Goal: Communication & Community: Answer question/provide support

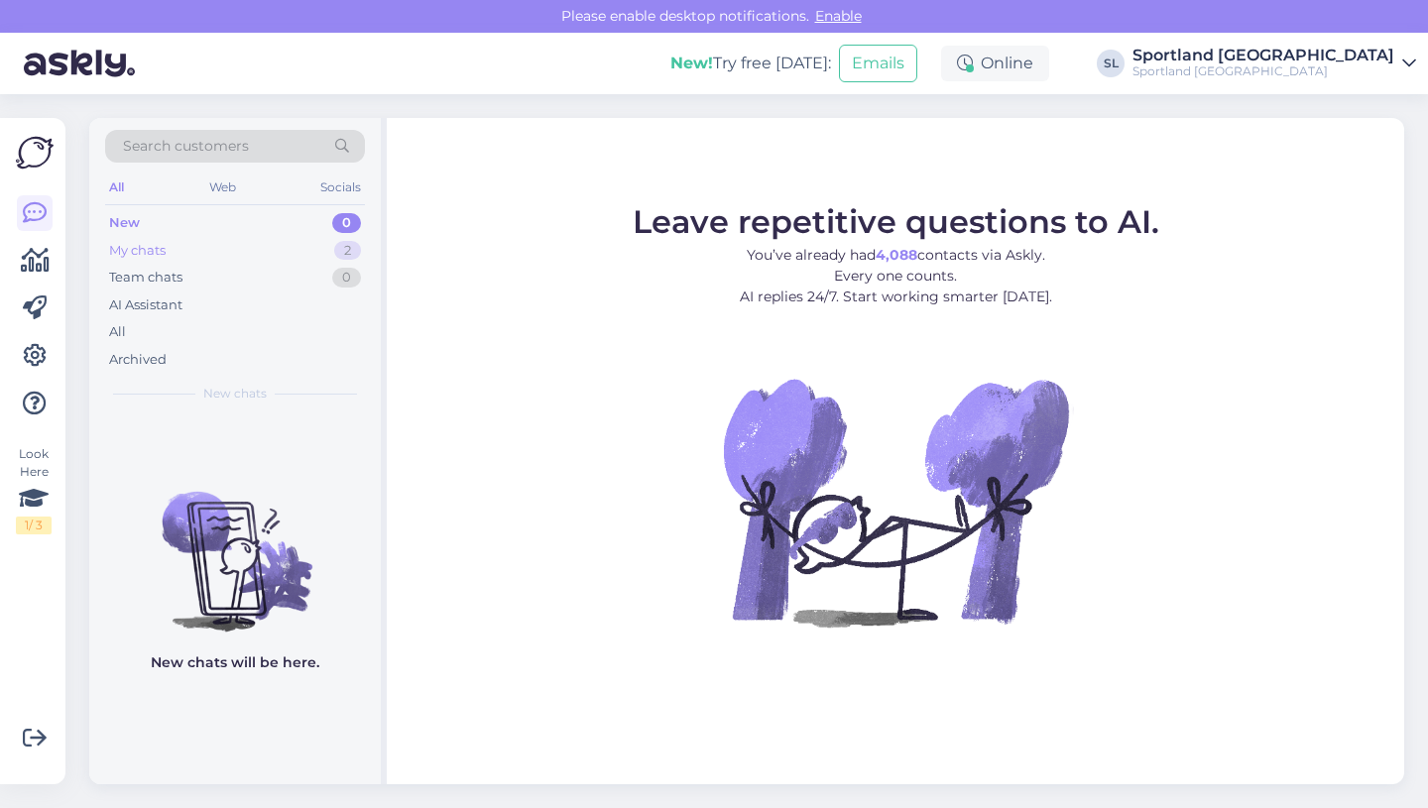
click at [204, 255] on div "My chats 2" at bounding box center [235, 251] width 260 height 28
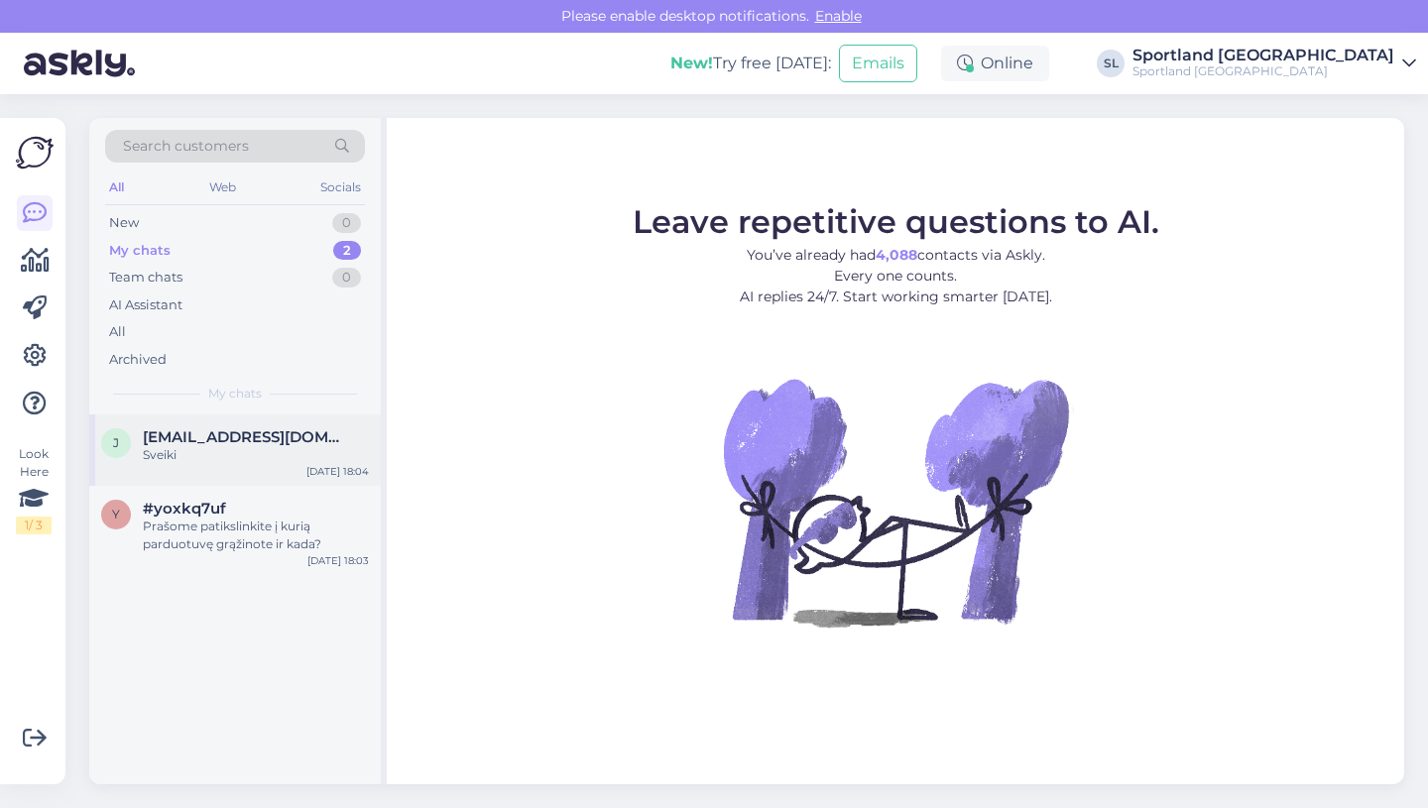
click at [223, 441] on span "[EMAIL_ADDRESS][DOMAIN_NAME]" at bounding box center [246, 438] width 206 height 18
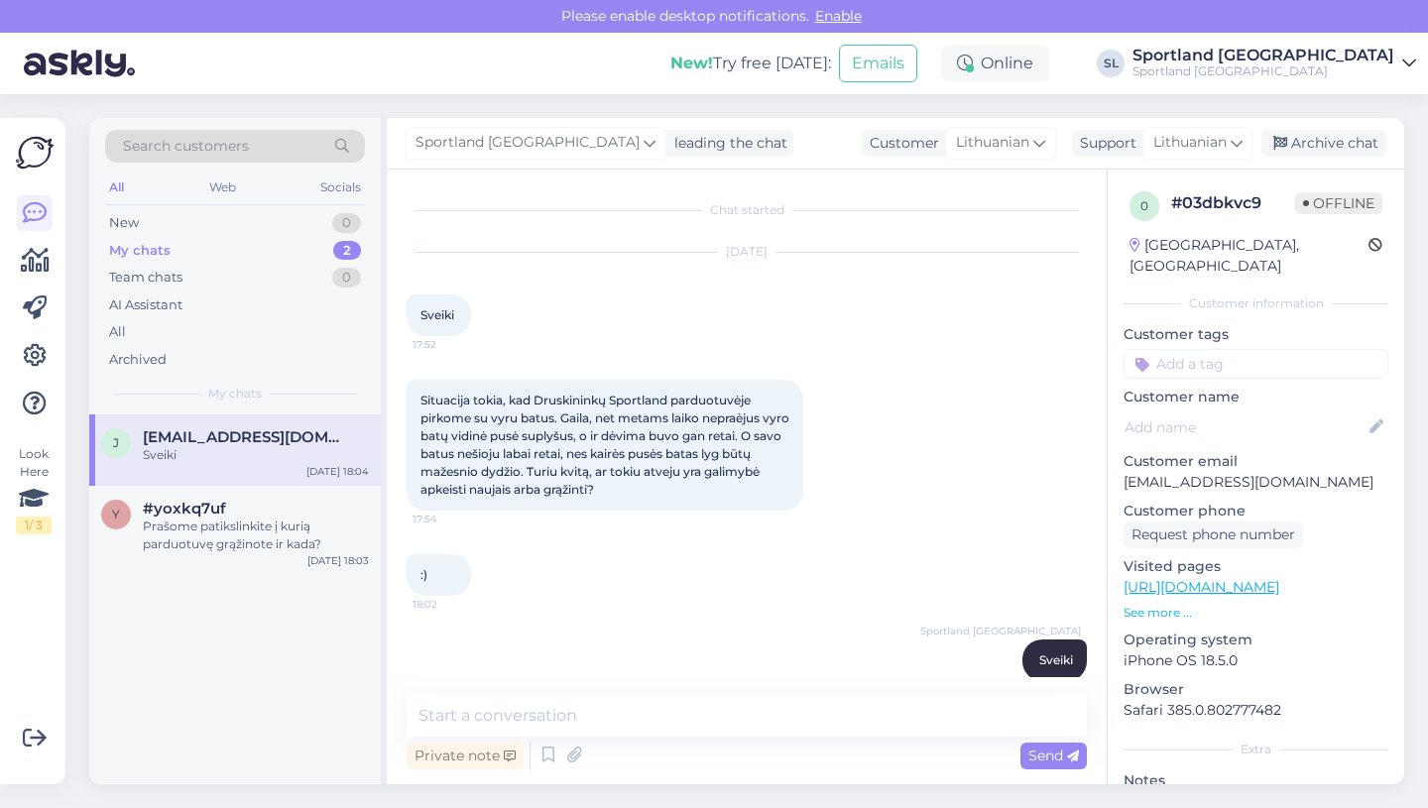
scroll to position [26, 0]
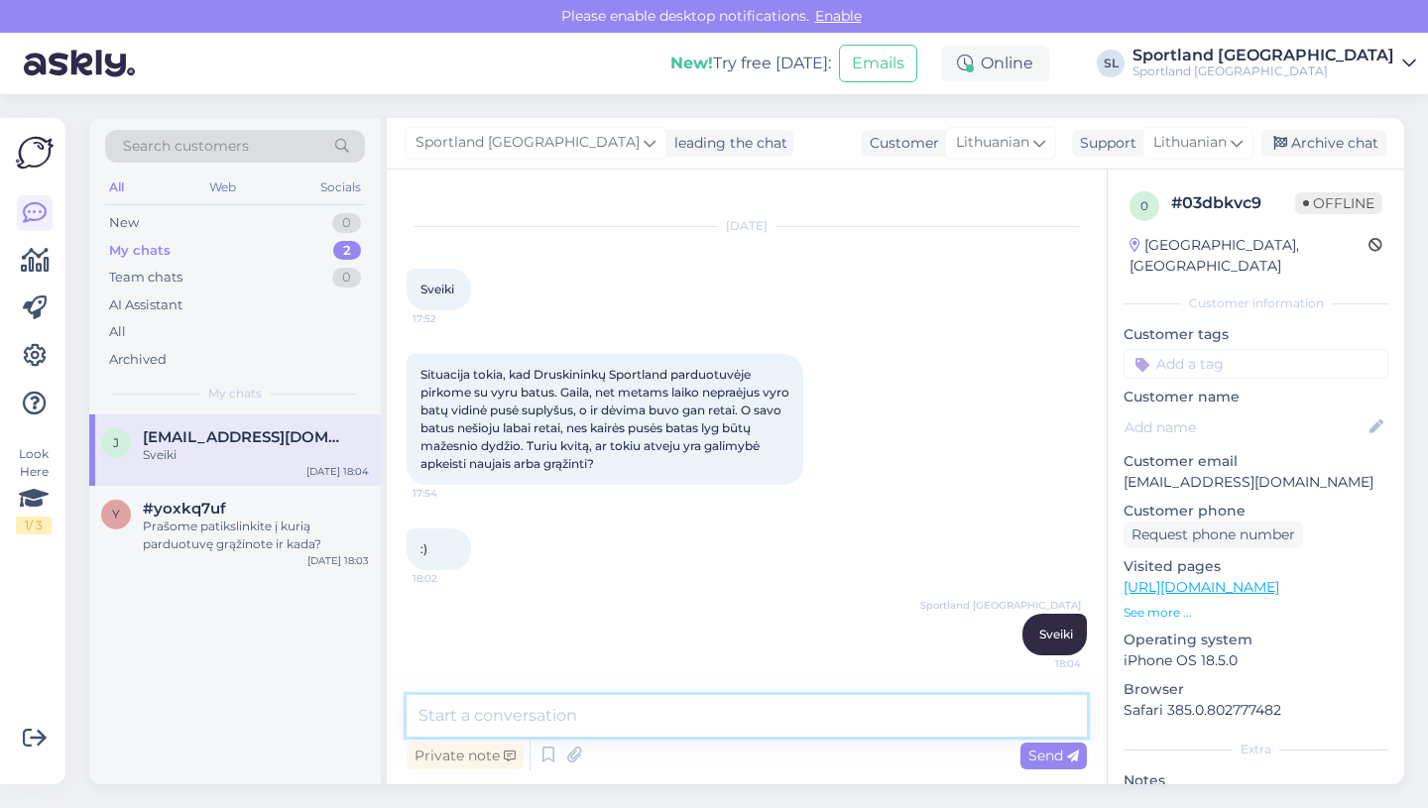
click at [554, 722] on textarea at bounding box center [747, 716] width 680 height 42
paste textarea "prekę reikėtų pateikti gamyklinio broko vertinimui. Tai padaryti galite atnešus…"
type textarea "prekę reikėtų pateikti gamyklinio broko vertinimui. Tai padaryti galite atnešus…"
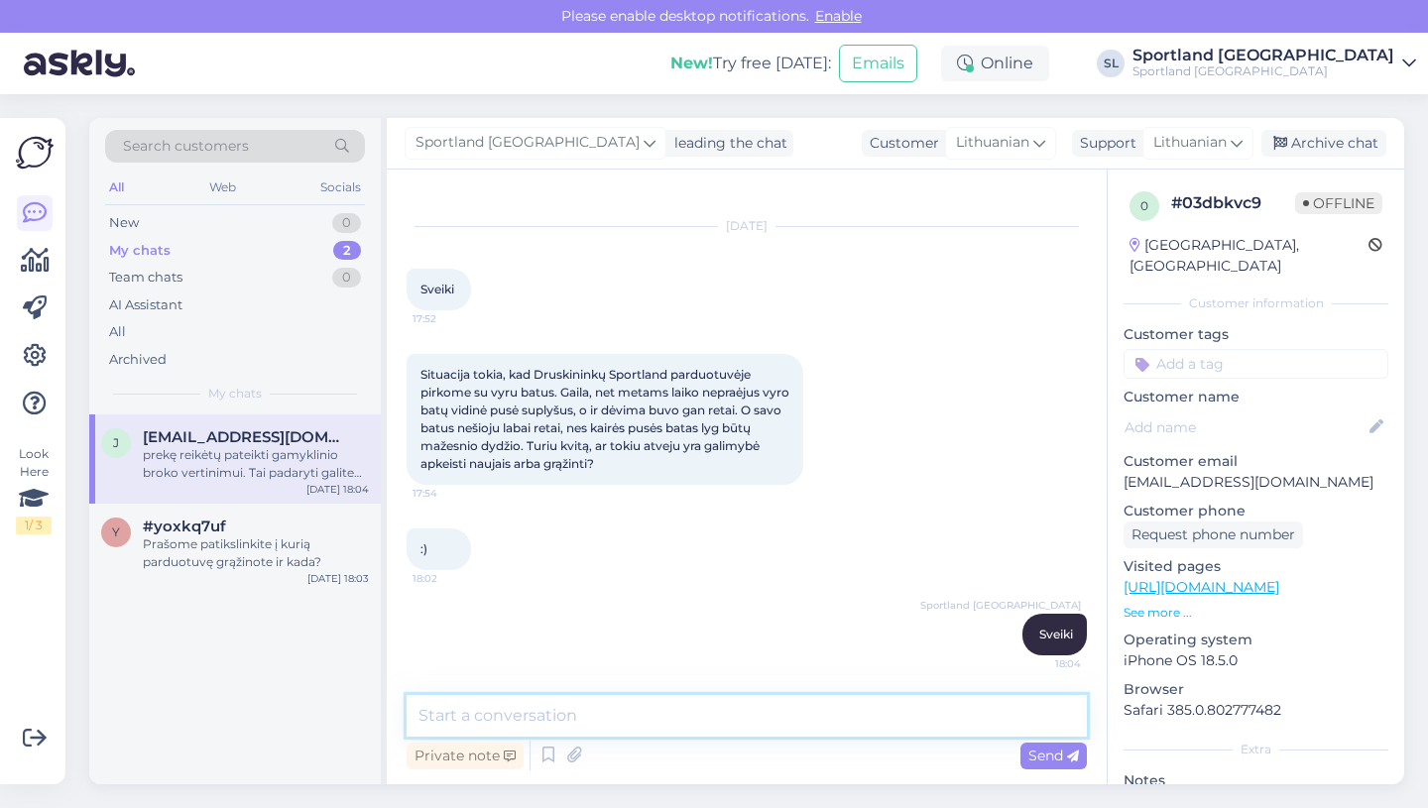
scroll to position [165, 0]
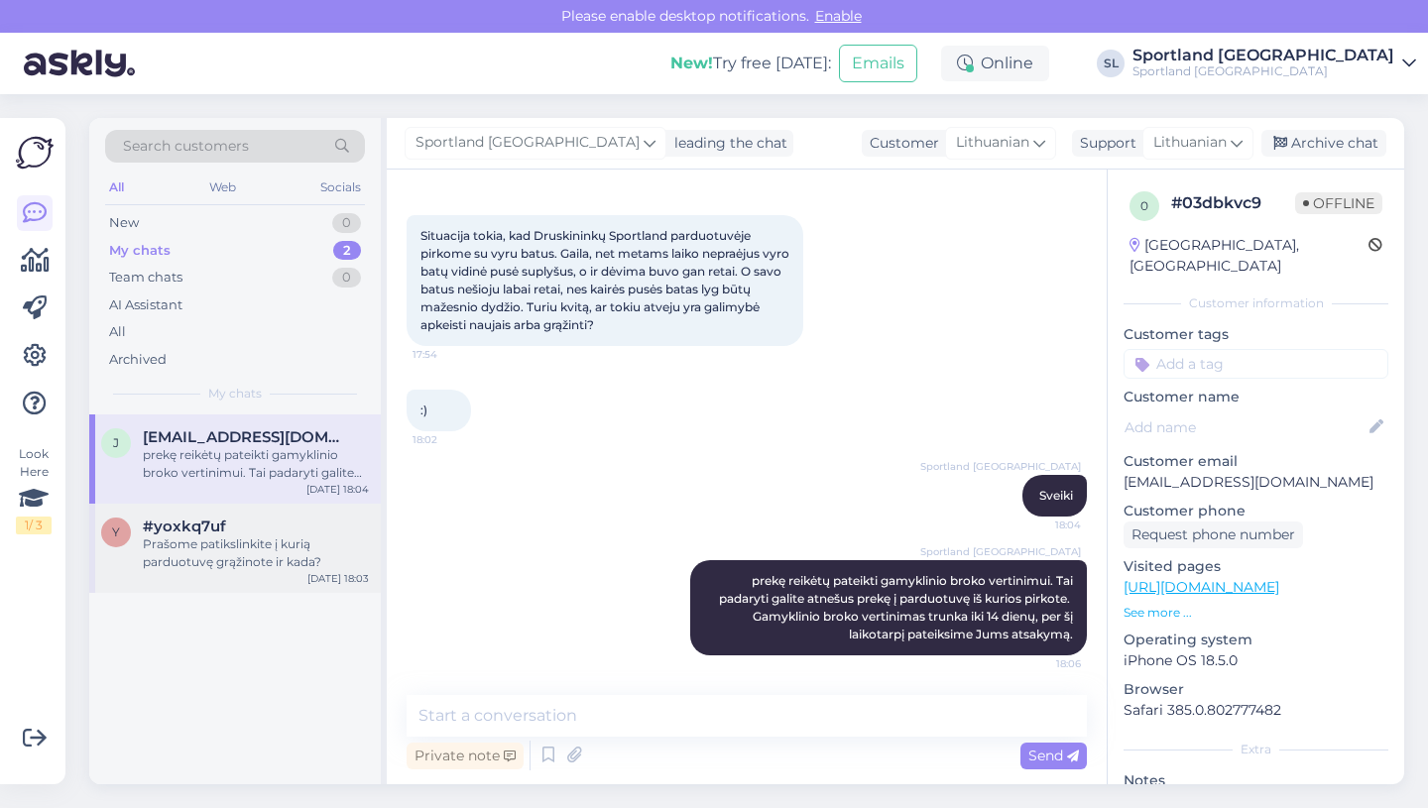
click at [239, 555] on div "Prašome patikslinkite į kurią parduotuvę grąžinote ir kada?" at bounding box center [256, 554] width 226 height 36
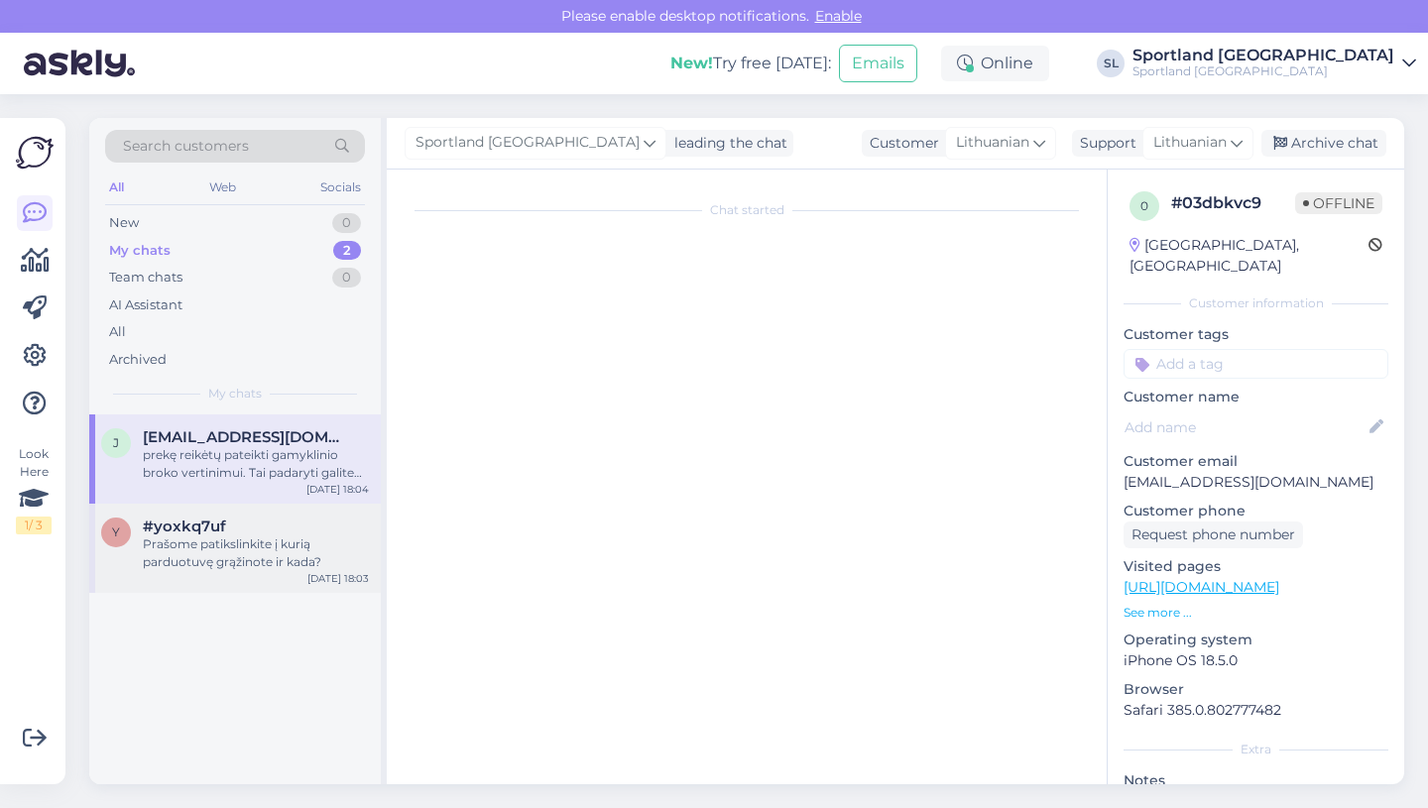
scroll to position [1145, 0]
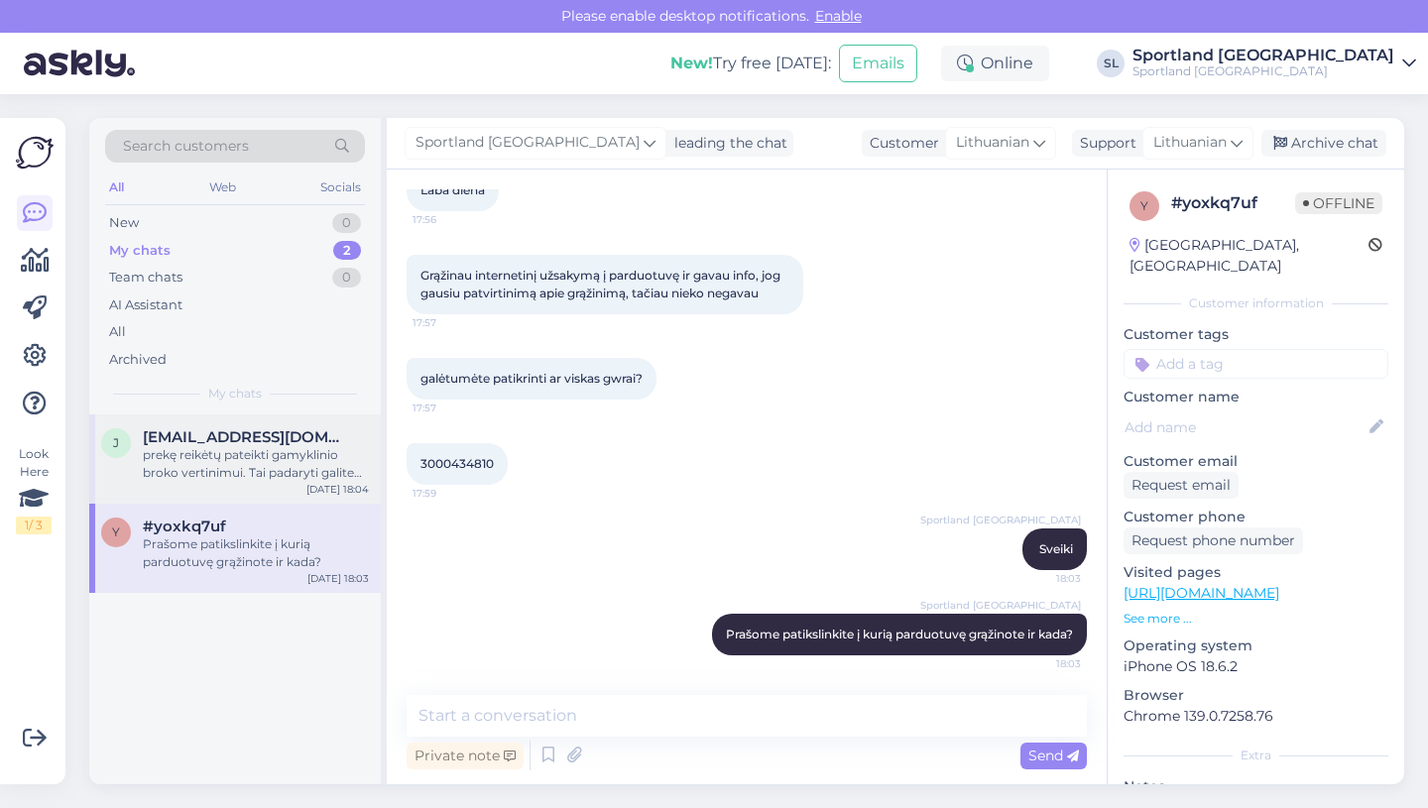
click at [228, 478] on div "prekę reikėtų pateikti gamyklinio broko vertinimui. Tai padaryti galite atnešus…" at bounding box center [256, 464] width 226 height 36
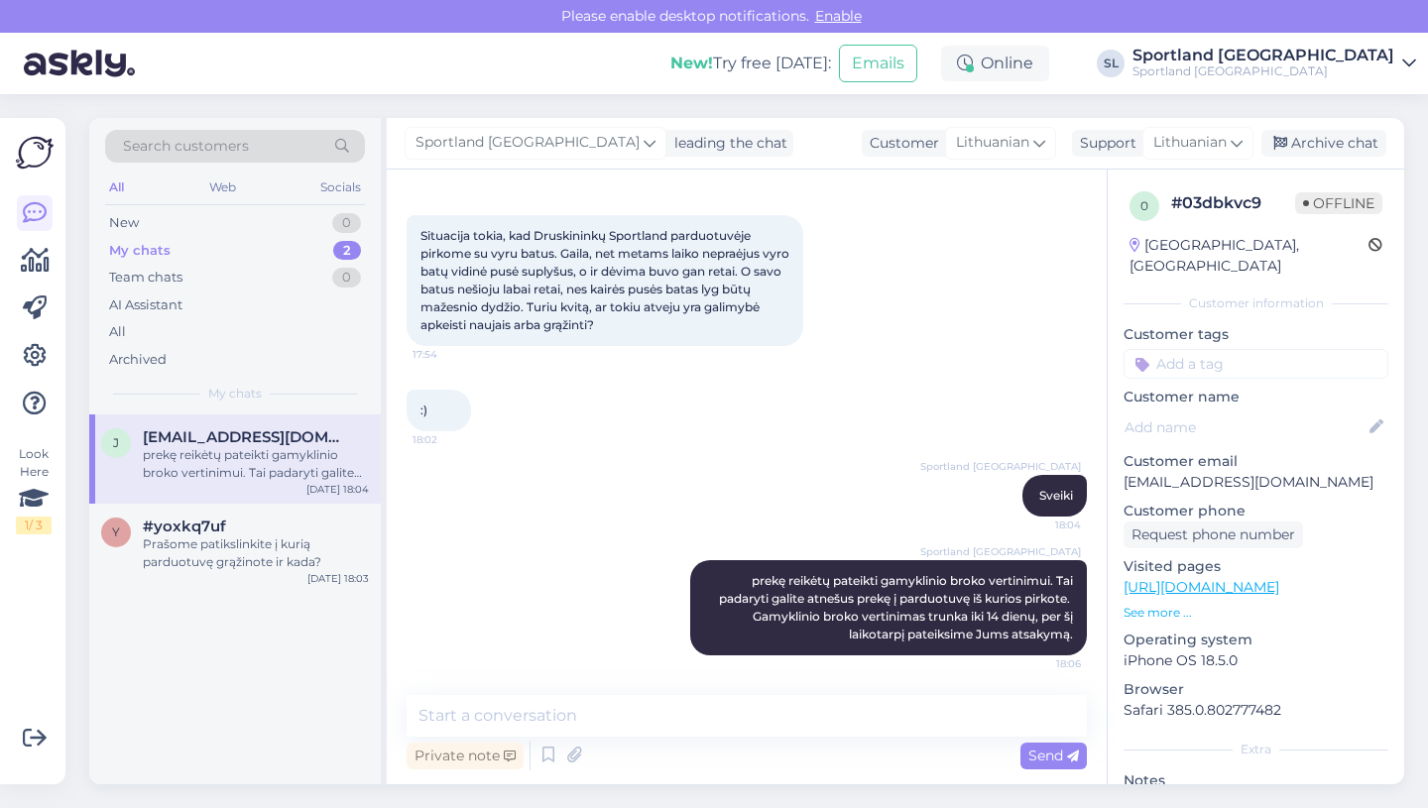
scroll to position [165, 0]
